Goal: Navigation & Orientation: Find specific page/section

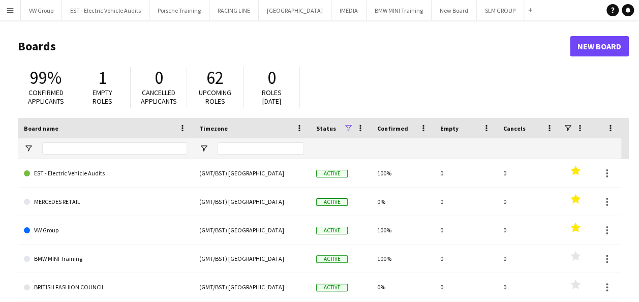
click at [10, 10] on app-icon "Menu" at bounding box center [10, 10] width 8 height 8
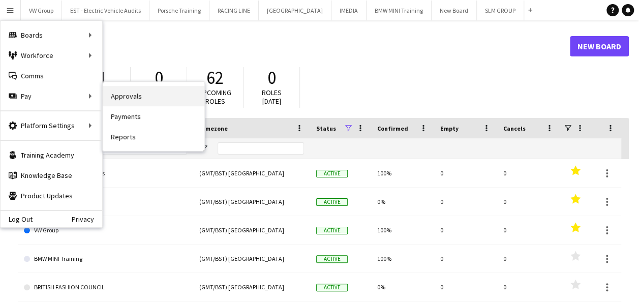
click at [119, 97] on link "Approvals" at bounding box center [154, 96] width 102 height 20
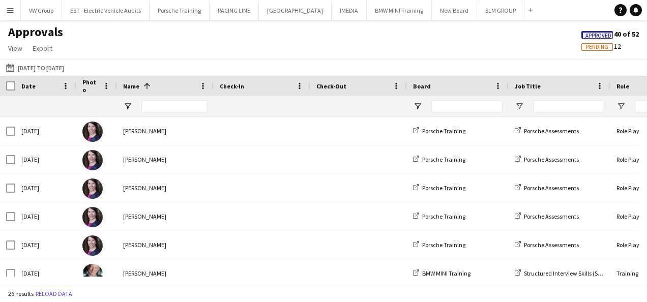
click at [591, 48] on span "Pending" at bounding box center [597, 47] width 22 height 7
click at [590, 34] on span "Approved" at bounding box center [597, 35] width 26 height 7
click at [592, 51] on div "Pending 12" at bounding box center [610, 46] width 74 height 9
click at [592, 49] on span "Pending" at bounding box center [597, 47] width 22 height 7
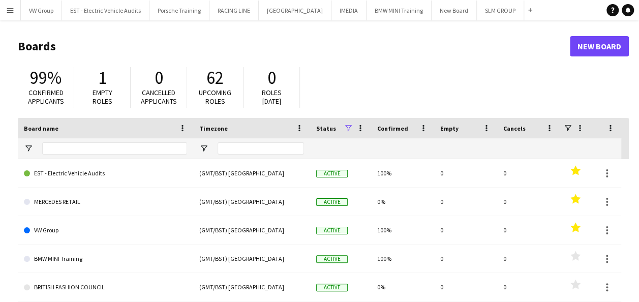
click at [12, 9] on app-icon "Menu" at bounding box center [10, 10] width 8 height 8
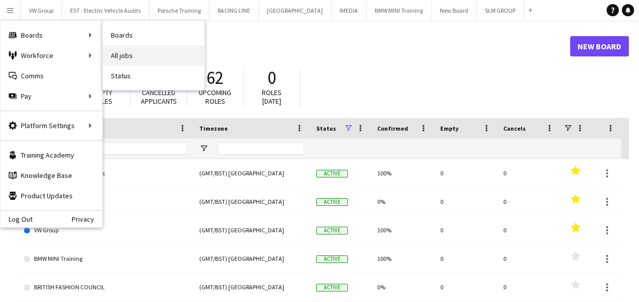
click at [121, 52] on link "All jobs" at bounding box center [154, 55] width 102 height 20
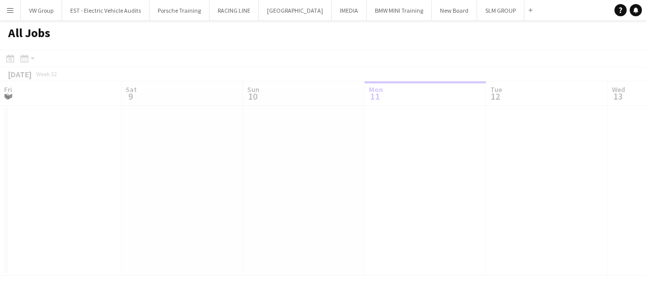
scroll to position [0, 243]
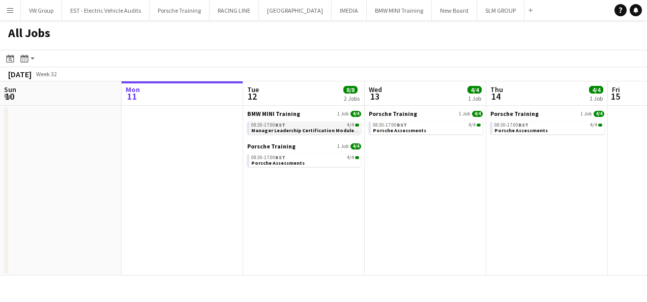
click at [296, 127] on span "Manager Leadership Certification Module 2 Tutor Group" at bounding box center [320, 130] width 138 height 7
click at [279, 164] on span "Porsche Assessments" at bounding box center [277, 163] width 53 height 7
